Goal: Information Seeking & Learning: Find specific fact

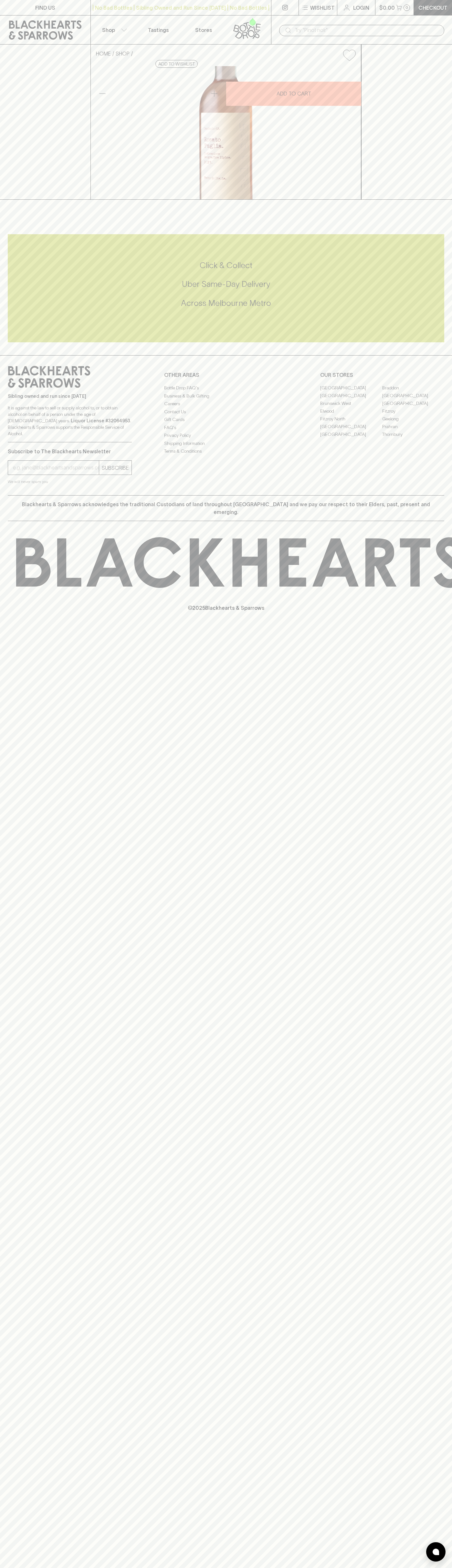
click at [322, 25] on div "​" at bounding box center [361, 30] width 165 height 12
click at [423, 438] on div "FIND US | No Bad Bottles | Sibling Owned and Run Since 2006 | No Bad Bottles | …" at bounding box center [226, 784] width 452 height 1568
click at [238, 1567] on html "FIND US | No Bad Bottles | Sibling Owned and Run Since 2006 | No Bad Bottles | …" at bounding box center [226, 784] width 452 height 1568
click at [71, 423] on strong "Liquor License #32064953" at bounding box center [101, 421] width 60 height 5
